Goal: Go to known website: Access a specific website the user already knows

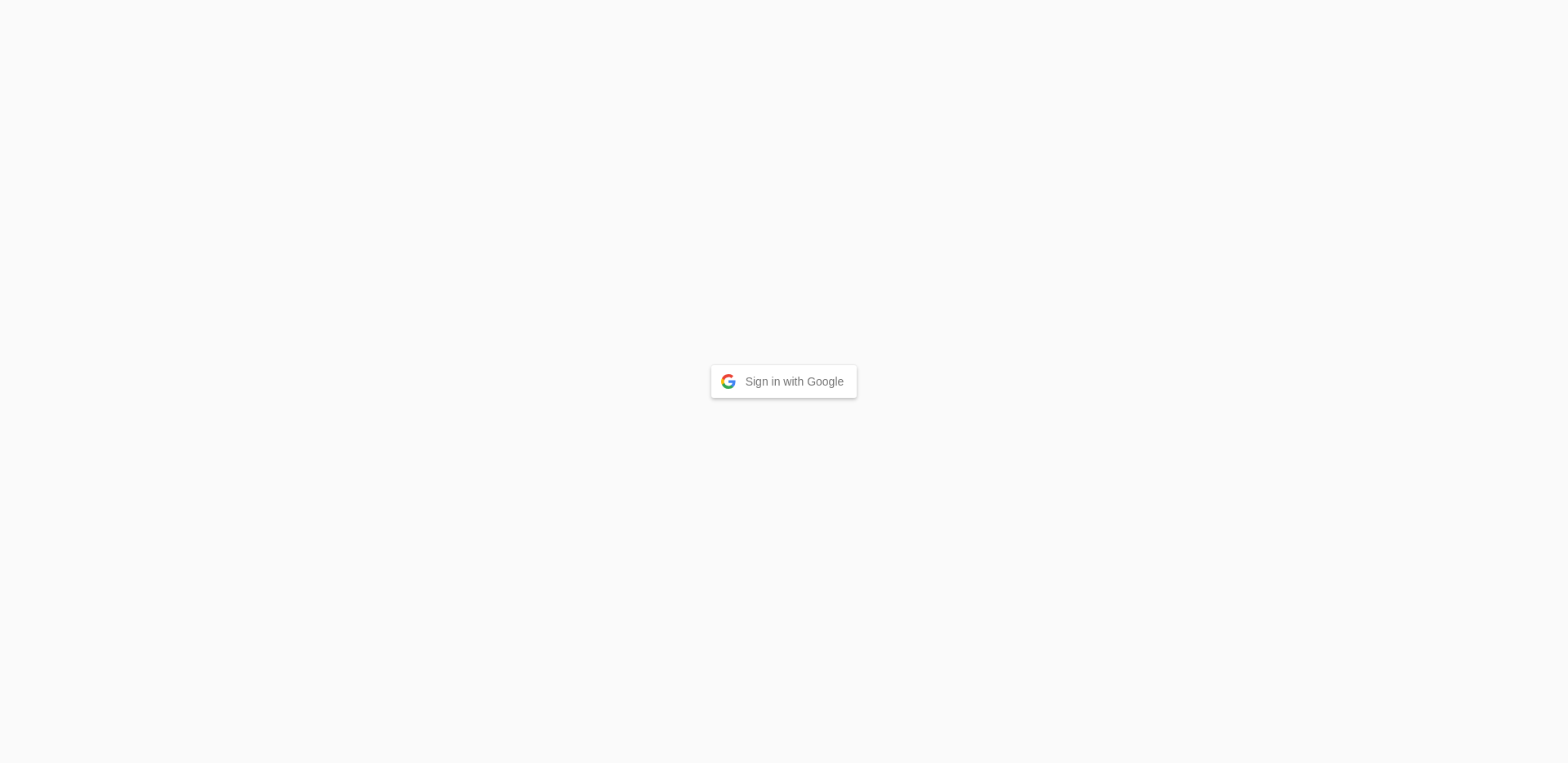
click at [833, 387] on button "Sign in with Google" at bounding box center [784, 381] width 146 height 33
